Goal: Transaction & Acquisition: Book appointment/travel/reservation

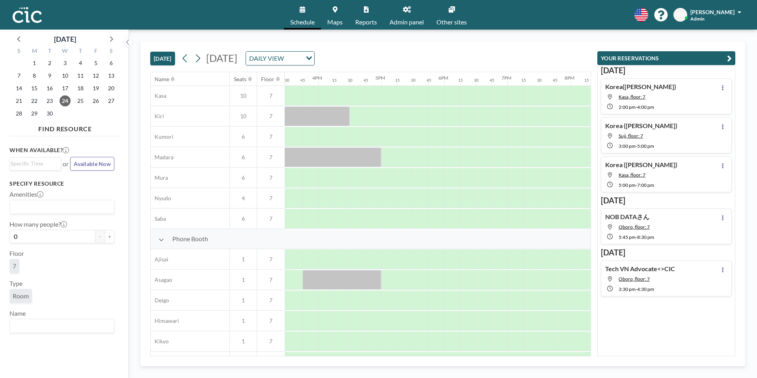
scroll to position [0, 976]
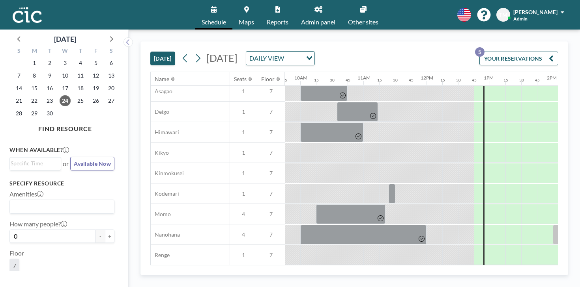
scroll to position [0, 616]
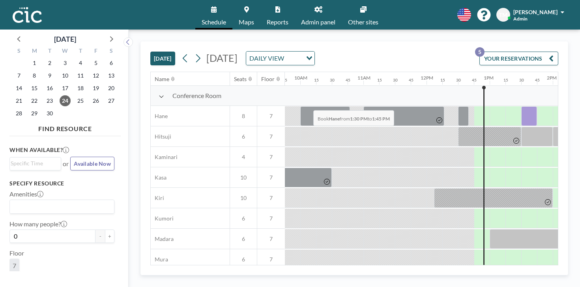
click at [521, 106] on div at bounding box center [529, 116] width 16 height 20
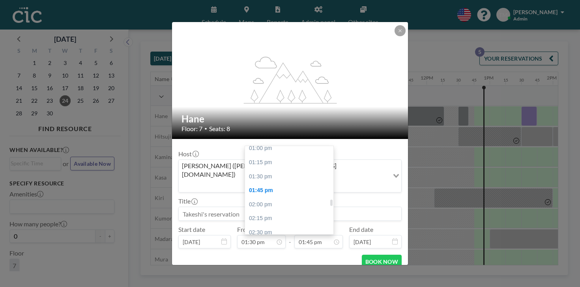
scroll to position [733, 0]
click at [264, 284] on div "03:30 pm" at bounding box center [289, 291] width 88 height 14
type input "03:30 pm"
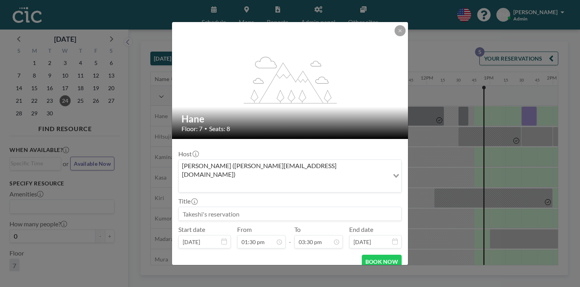
click at [281, 207] on input at bounding box center [290, 213] width 222 height 13
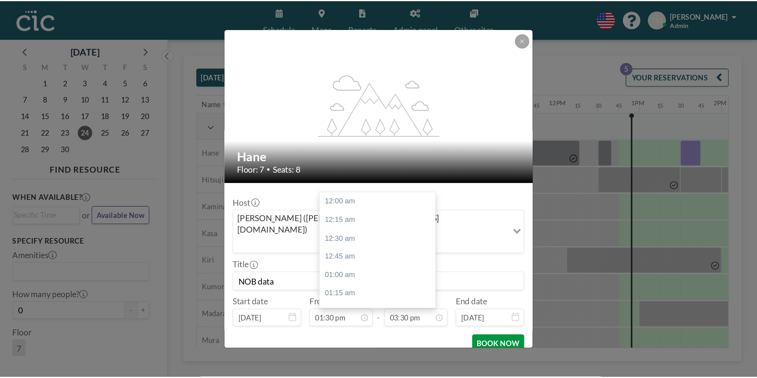
scroll to position [780, 0]
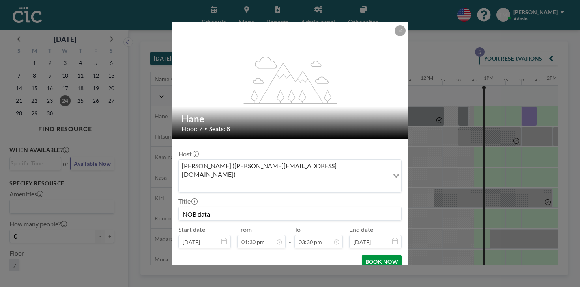
type input "NOB data"
click at [362, 255] on button "BOOK NOW" at bounding box center [382, 262] width 40 height 14
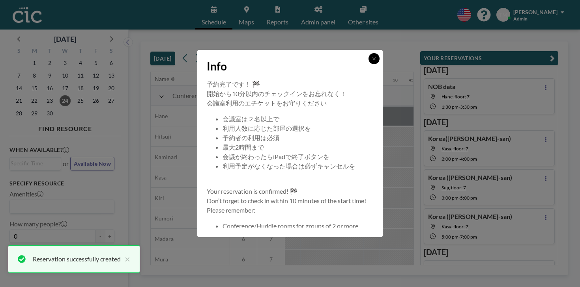
click at [372, 60] on icon at bounding box center [373, 58] width 3 height 3
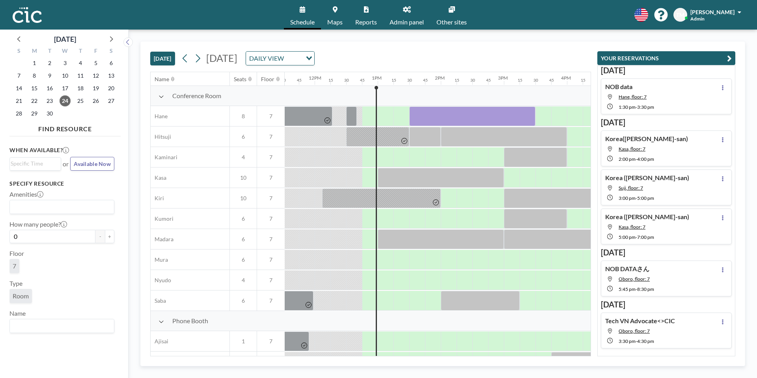
scroll to position [0, 728]
